Goal: Navigation & Orientation: Go to known website

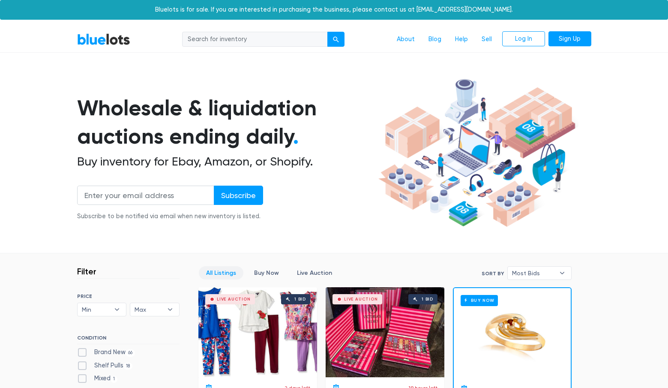
scroll to position [218, 0]
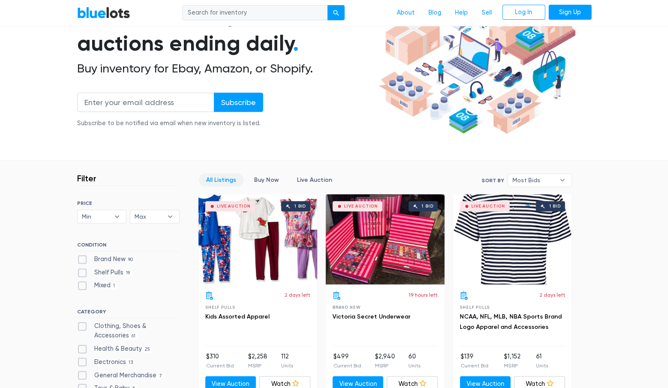
scroll to position [88, 0]
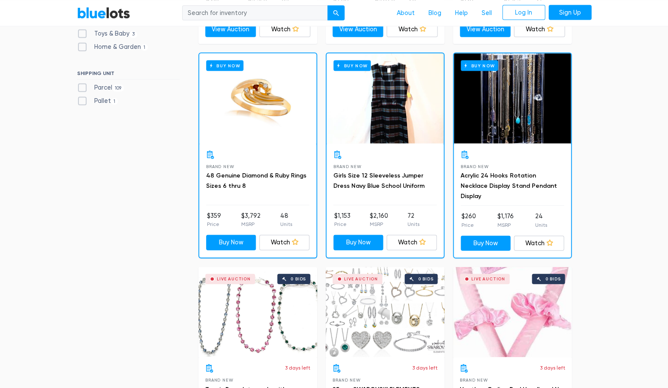
scroll to position [454, 0]
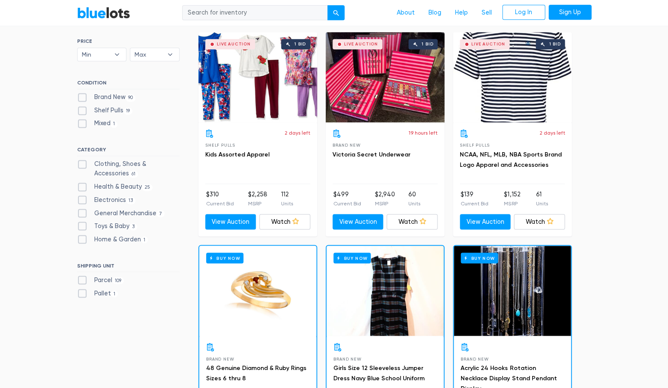
scroll to position [254, 0]
